Goal: Information Seeking & Learning: Learn about a topic

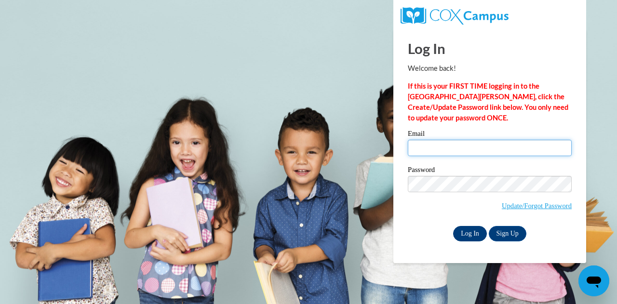
type input "anisha_donald@yahoo.com"
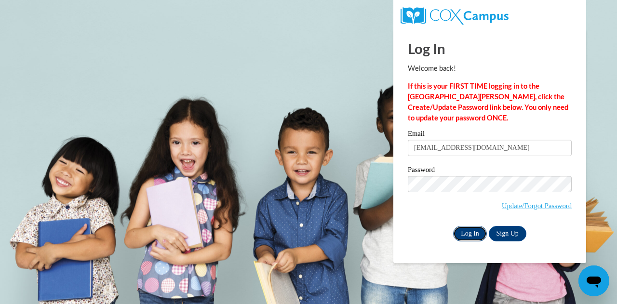
click at [464, 232] on input "Log In" at bounding box center [470, 233] width 34 height 15
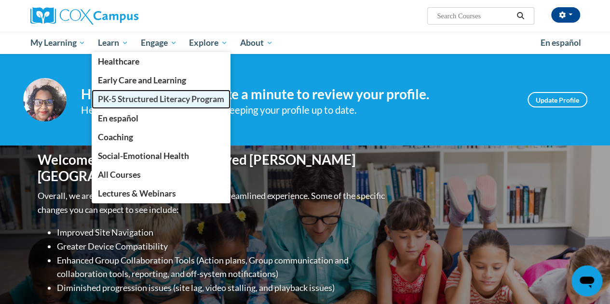
click at [123, 98] on span "PK-5 Structured Literacy Program" at bounding box center [161, 99] width 126 height 10
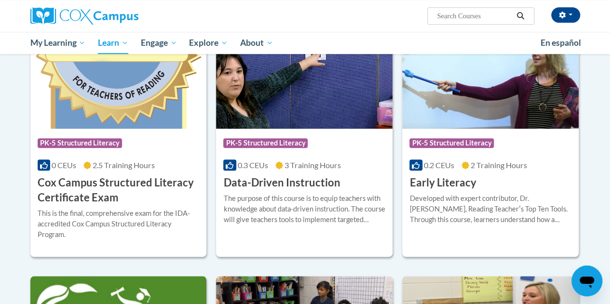
scroll to position [289, 0]
